Goal: Task Accomplishment & Management: Use online tool/utility

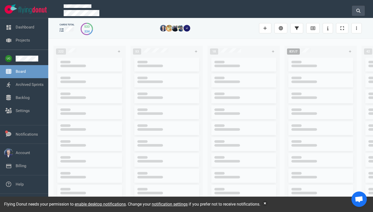
click at [360, 9] on icon at bounding box center [358, 11] width 4 height 4
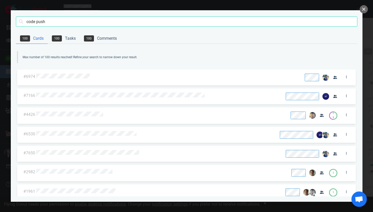
click at [35, 22] on input "code push" at bounding box center [186, 21] width 341 height 10
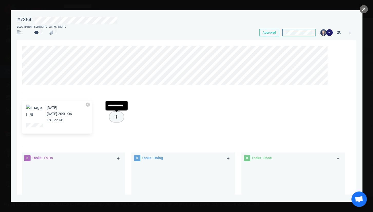
click at [119, 117] on button at bounding box center [116, 117] width 14 height 10
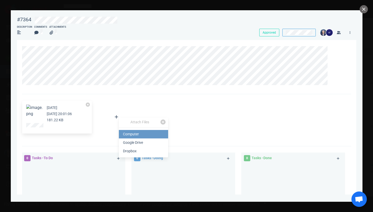
click at [134, 132] on link "Computer" at bounding box center [143, 134] width 49 height 8
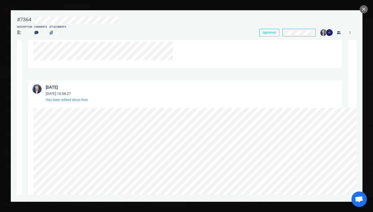
scroll to position [341, 0]
click at [364, 8] on button "close" at bounding box center [363, 9] width 8 height 8
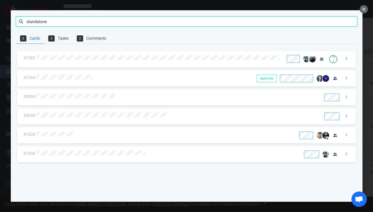
click at [292, 19] on input "standalone" at bounding box center [186, 21] width 341 height 10
type input "7627"
click button "Search" at bounding box center [0, 0] width 0 height 0
